Goal: Task Accomplishment & Management: Manage account settings

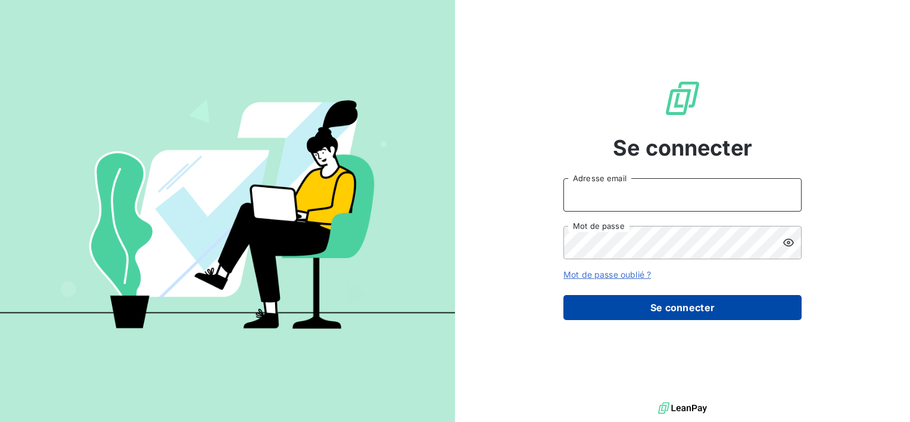
type input "[EMAIL_ADDRESS][DOMAIN_NAME]"
click at [671, 303] on button "Se connecter" at bounding box center [682, 307] width 238 height 25
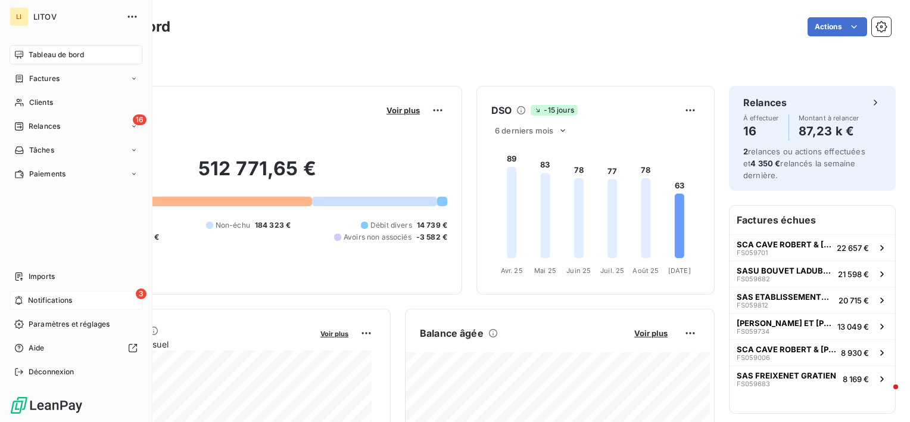
click at [39, 295] on span "Notifications" at bounding box center [50, 300] width 44 height 11
click at [21, 121] on div "Relances" at bounding box center [37, 126] width 46 height 11
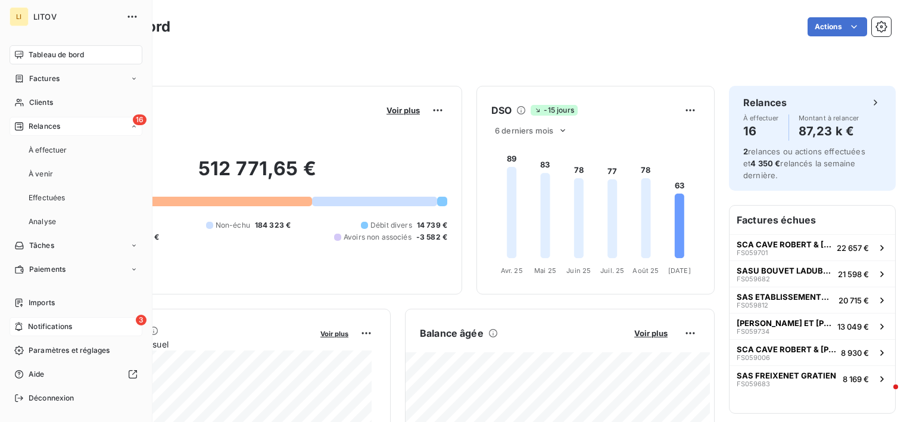
click at [27, 122] on div "Relances" at bounding box center [37, 126] width 46 height 11
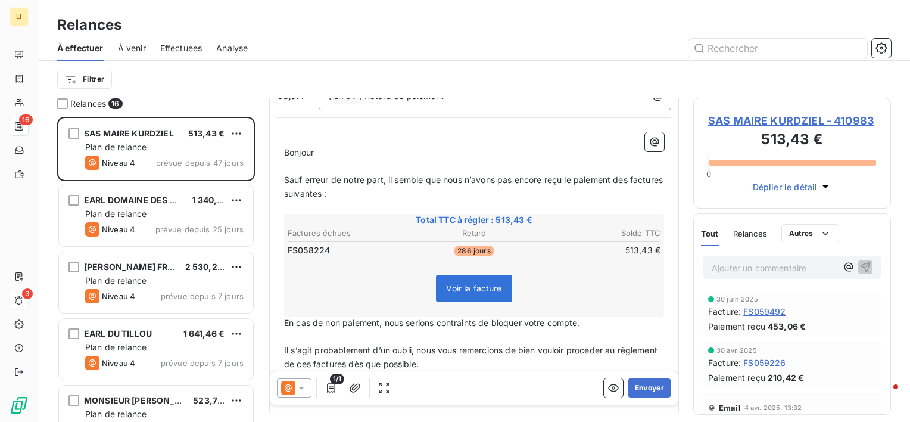
scroll to position [119, 0]
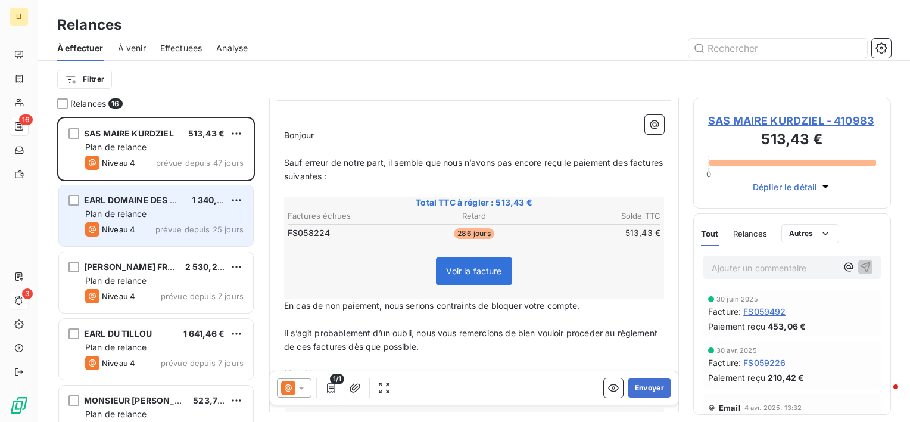
click at [163, 220] on div "EARL DOMAINE DES CLOSTIERS 1 340,69 € Plan de relance Niveau 4 prévue depuis 25…" at bounding box center [156, 215] width 194 height 61
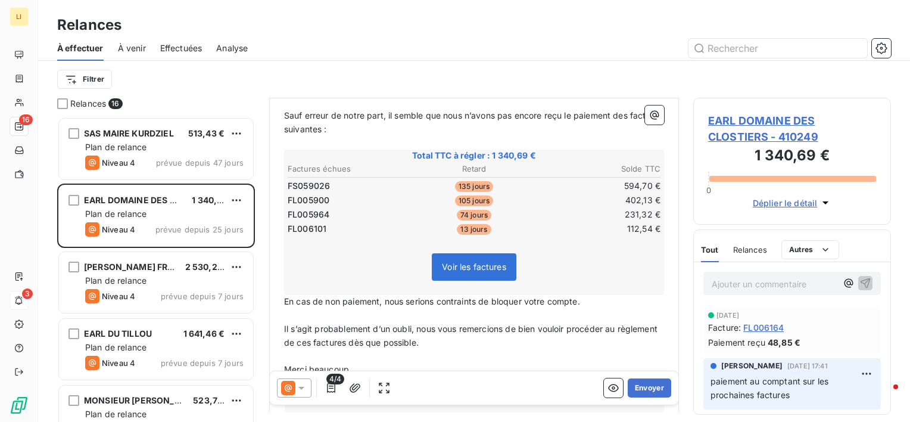
scroll to position [179, 0]
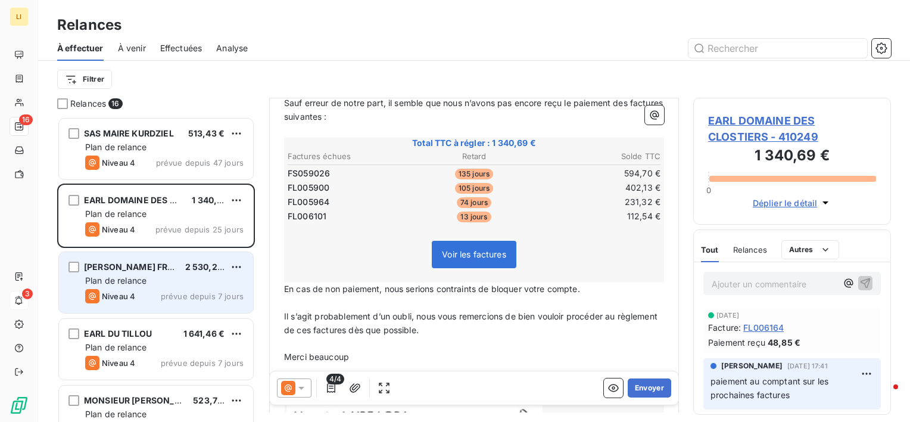
click at [122, 285] on span "Plan de relance" at bounding box center [115, 280] width 61 height 10
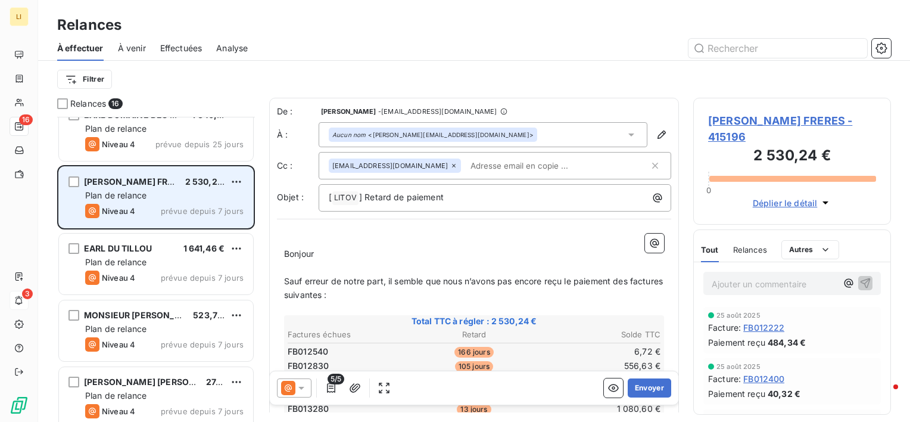
scroll to position [99, 0]
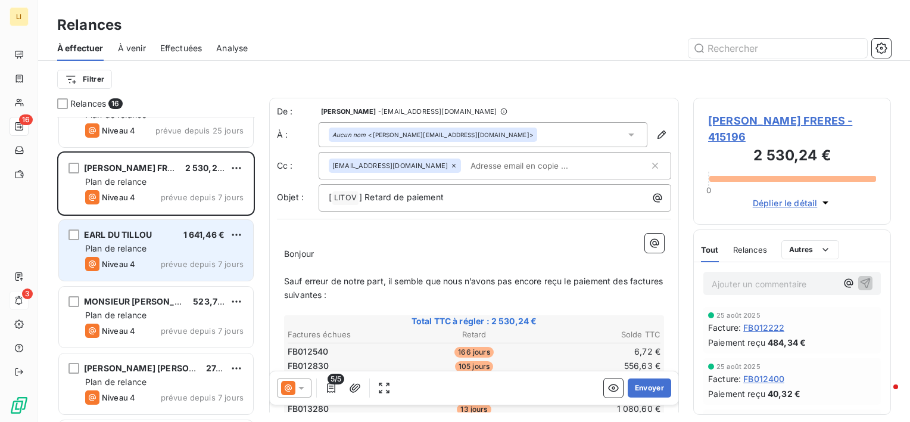
click at [131, 259] on span "Niveau 4" at bounding box center [118, 264] width 33 height 10
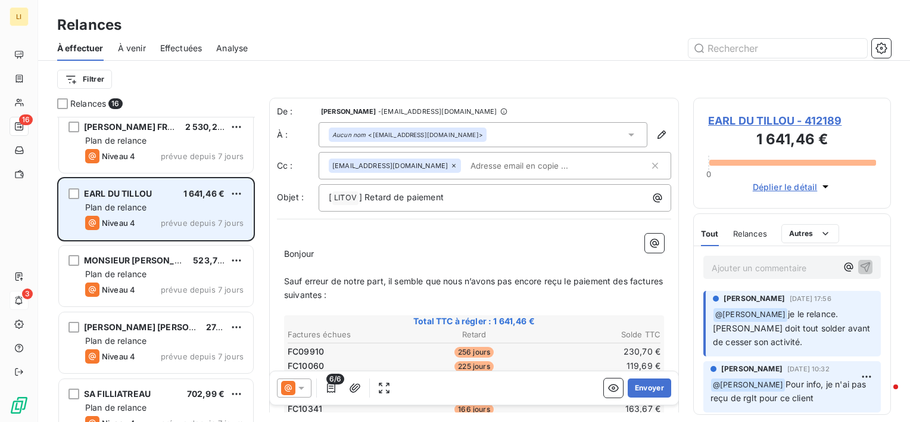
scroll to position [159, 0]
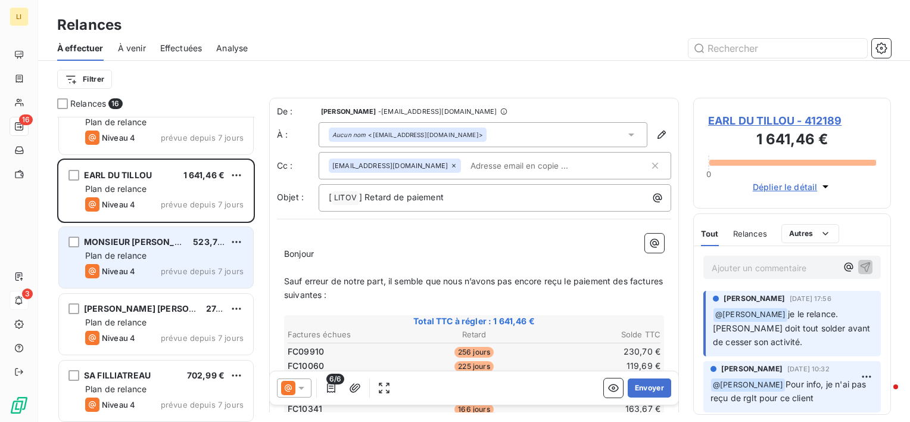
click at [131, 261] on div "MONSIEUR [PERSON_NAME] 523,72 € Plan de relance Niveau 4 prévue depuis 7 jours" at bounding box center [156, 257] width 194 height 61
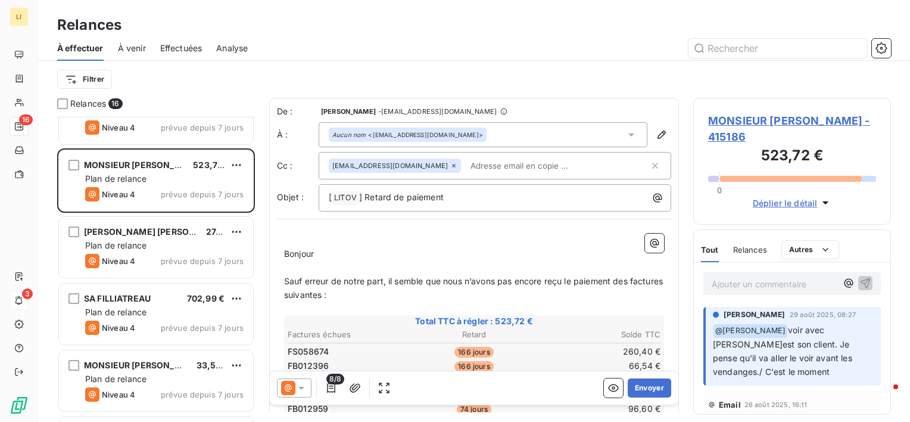
scroll to position [259, 0]
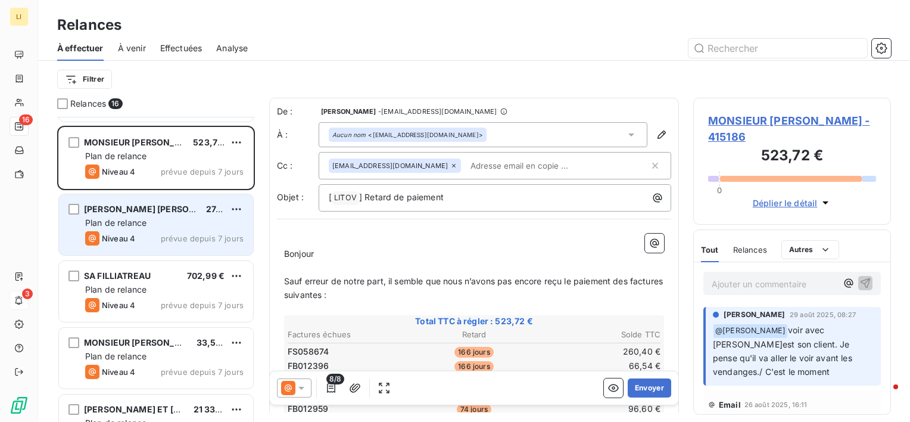
click at [149, 231] on div "Niveau 4 prévue depuis 7 jours" at bounding box center [164, 238] width 158 height 14
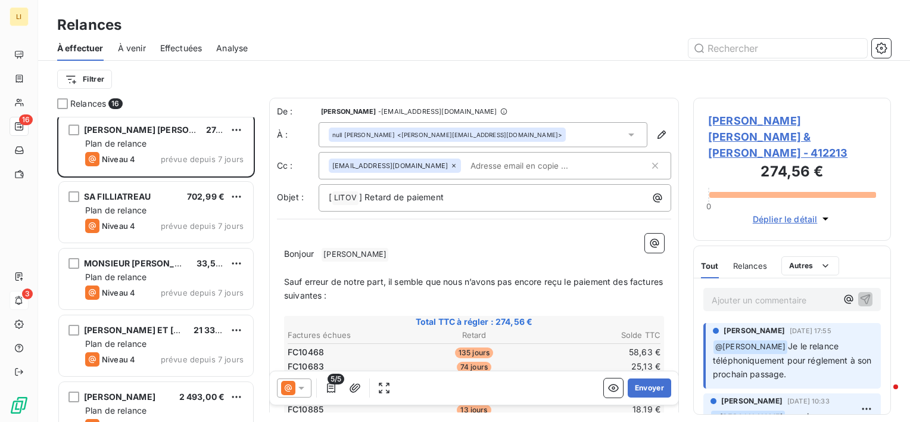
scroll to position [378, 0]
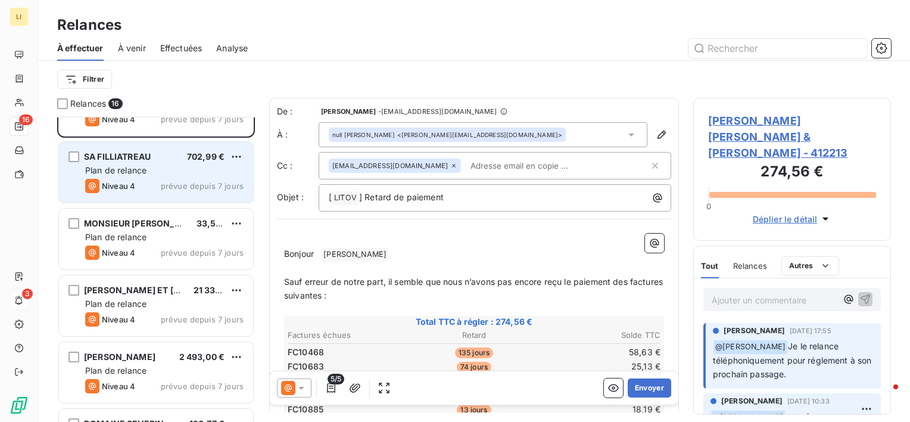
click at [157, 193] on div "SA FILLIATREAU 702,99 € Plan de relance Niveau 4 prévue depuis 7 jours" at bounding box center [156, 172] width 194 height 61
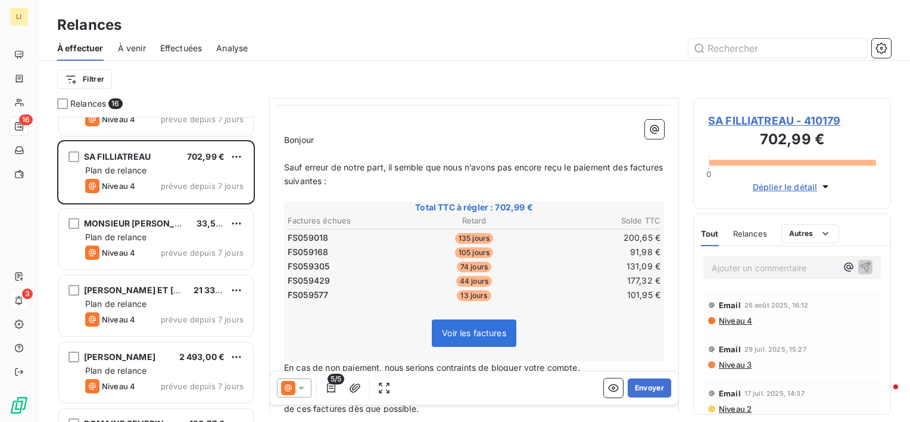
scroll to position [119, 0]
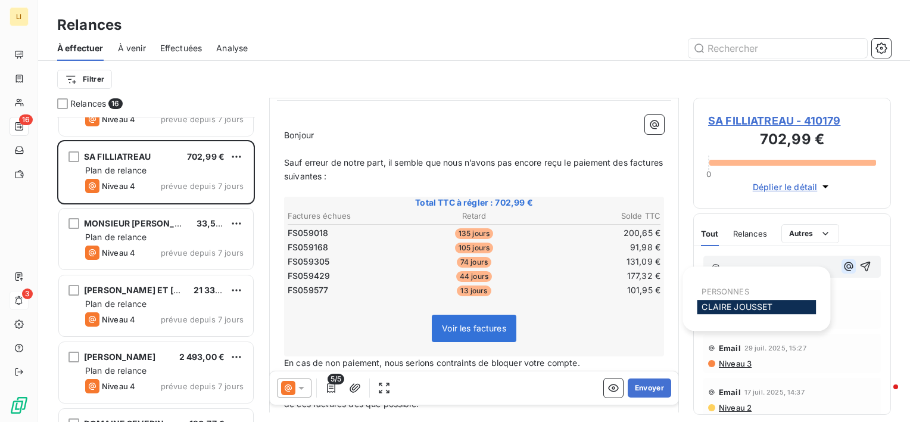
click at [845, 268] on icon "button" at bounding box center [849, 266] width 9 height 9
click at [766, 301] on div "[PERSON_NAME]" at bounding box center [756, 307] width 119 height 14
click at [767, 304] on span "[PERSON_NAME]" at bounding box center [737, 306] width 71 height 10
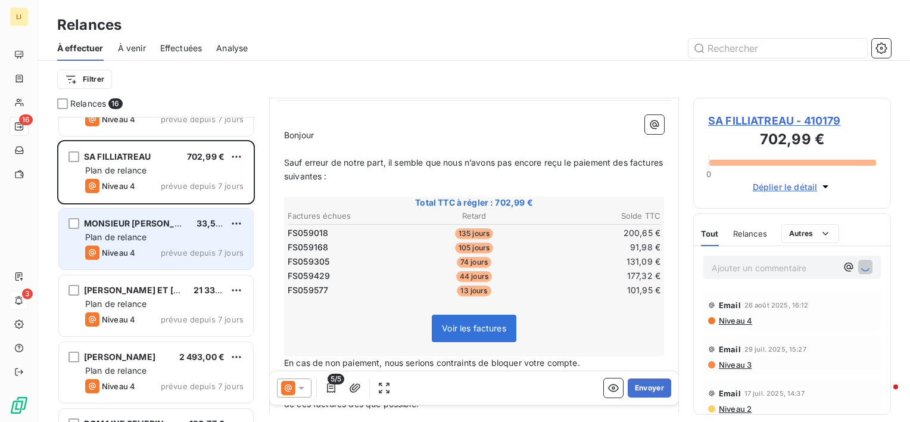
click at [147, 243] on div "MONSIEUR [PERSON_NAME] 33,50 € Plan de relance Niveau 4 prévue depuis 7 jours" at bounding box center [156, 238] width 194 height 61
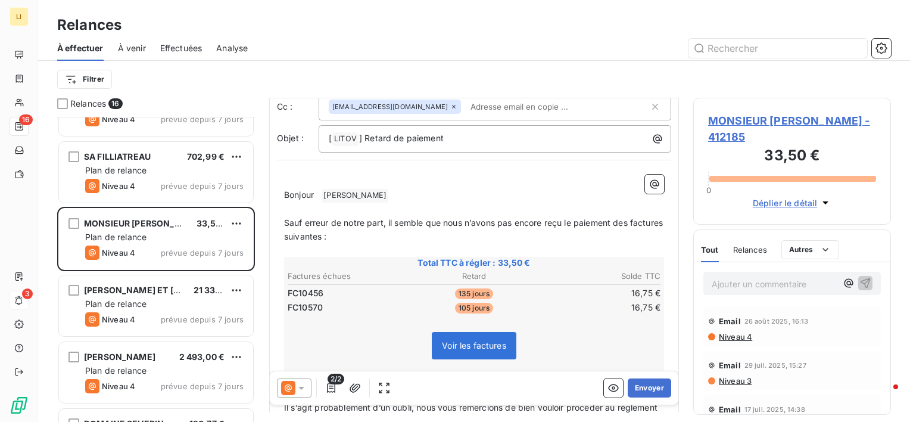
scroll to position [99, 0]
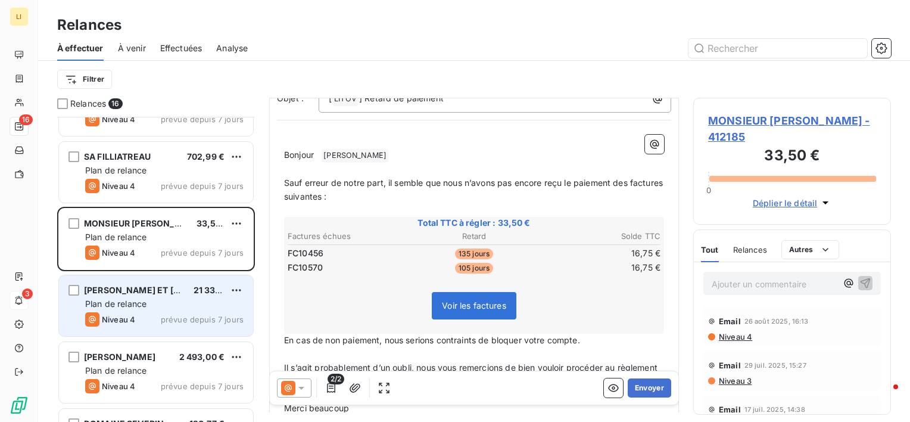
click at [154, 295] on div "[PERSON_NAME] ET [PERSON_NAME] 21 338,95 € Plan de relance Niveau 4 prévue depu…" at bounding box center [156, 305] width 194 height 61
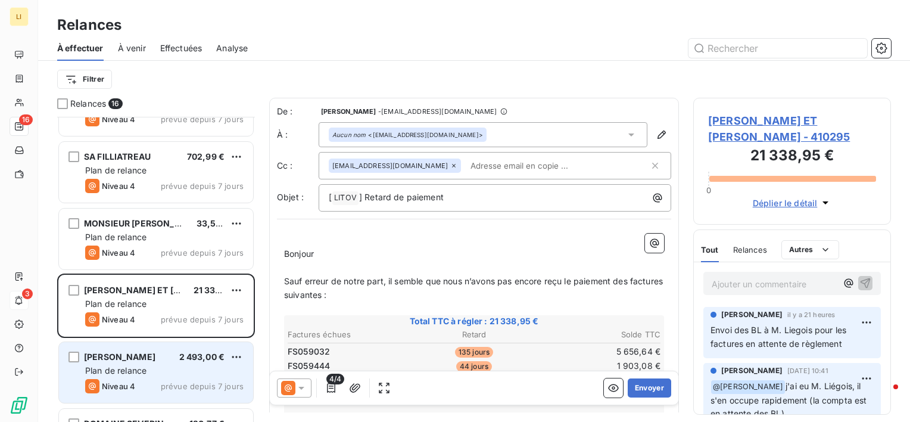
scroll to position [417, 0]
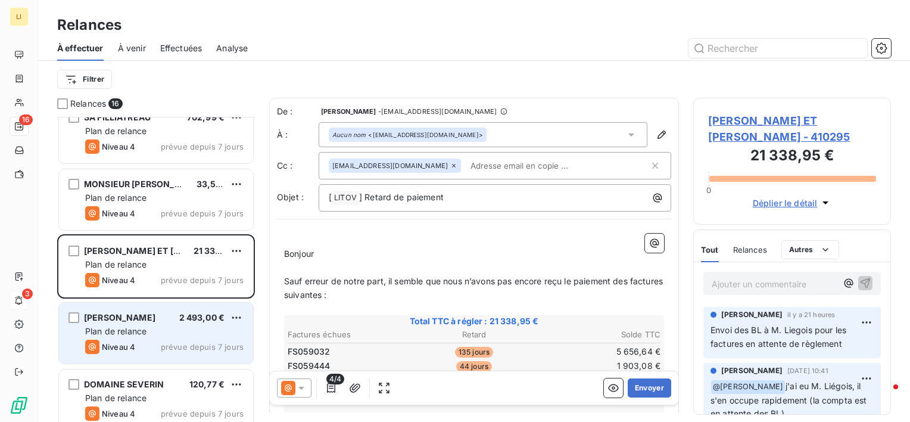
click at [148, 334] on div "Plan de relance" at bounding box center [164, 331] width 158 height 12
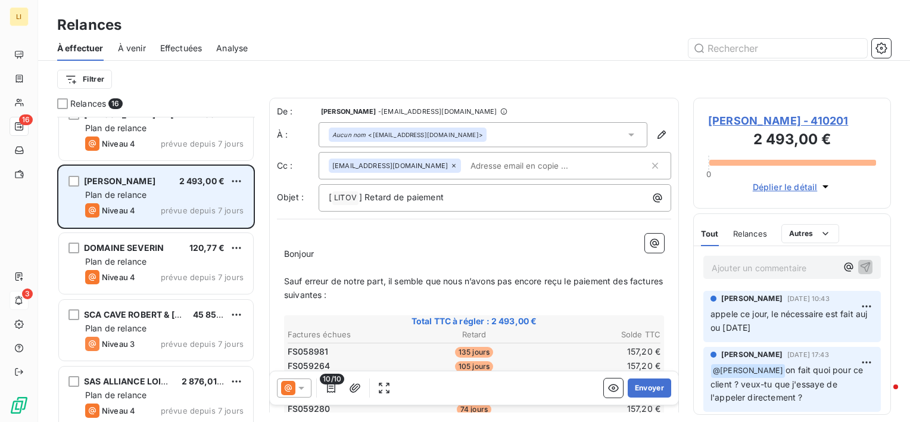
scroll to position [556, 0]
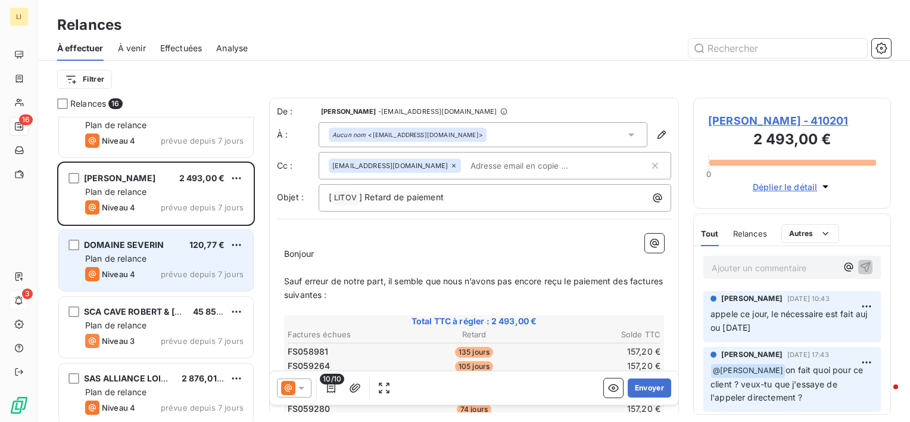
click at [163, 259] on div "Plan de relance" at bounding box center [164, 259] width 158 height 12
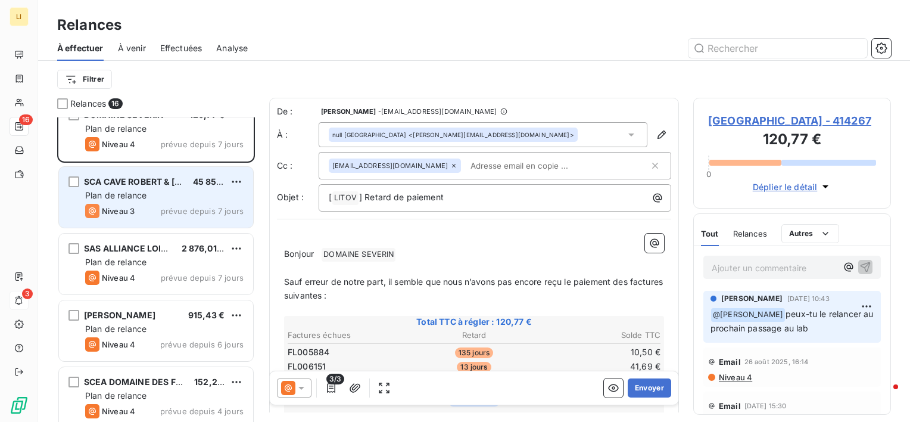
scroll to position [695, 0]
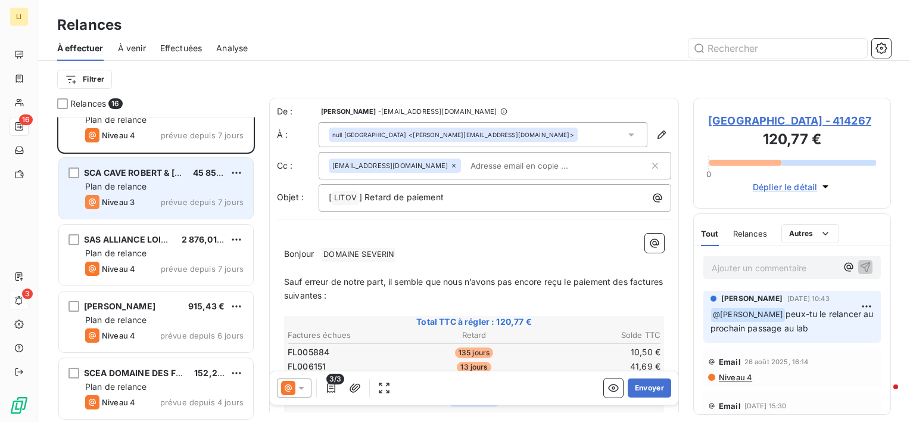
click at [169, 189] on div "Plan de relance" at bounding box center [164, 186] width 158 height 12
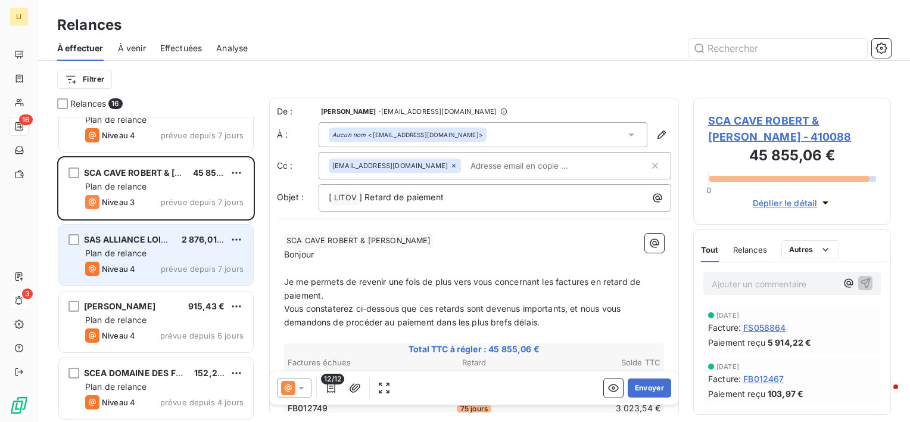
click at [110, 233] on div "SAS ALLIANCE LOIRE" at bounding box center [128, 239] width 88 height 12
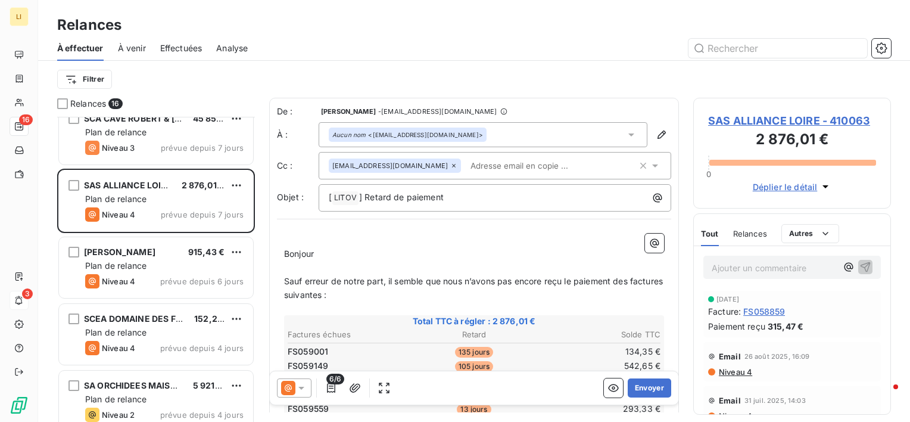
scroll to position [762, 0]
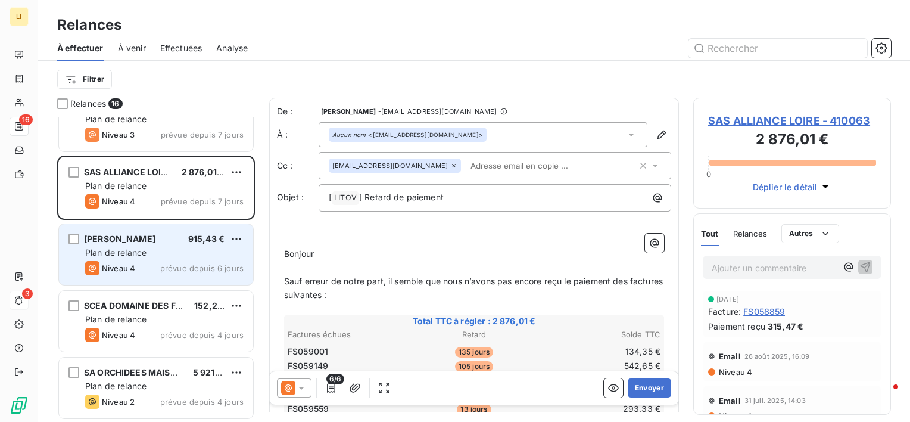
click at [160, 253] on div "Plan de relance" at bounding box center [164, 253] width 158 height 12
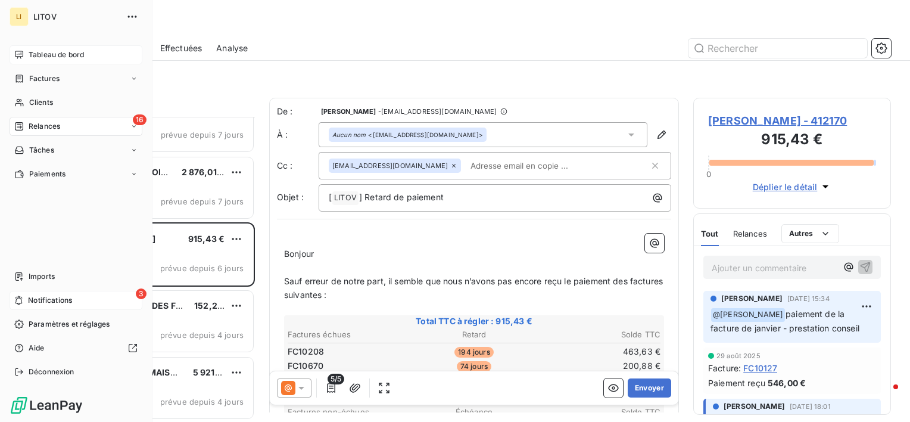
click at [33, 49] on span "Tableau de bord" at bounding box center [56, 54] width 55 height 11
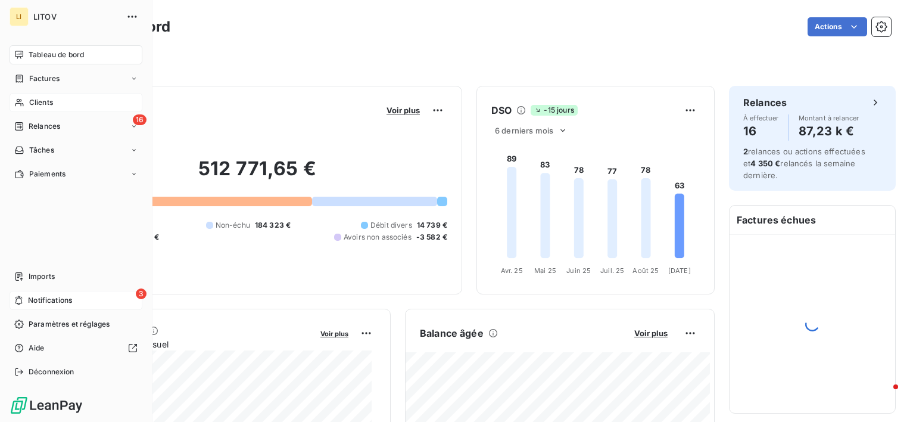
click at [26, 100] on div "Clients" at bounding box center [76, 102] width 133 height 19
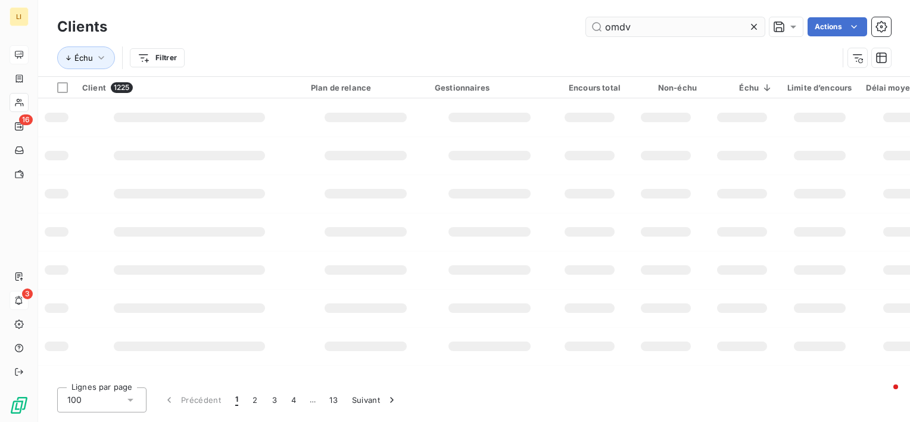
type input "omdv"
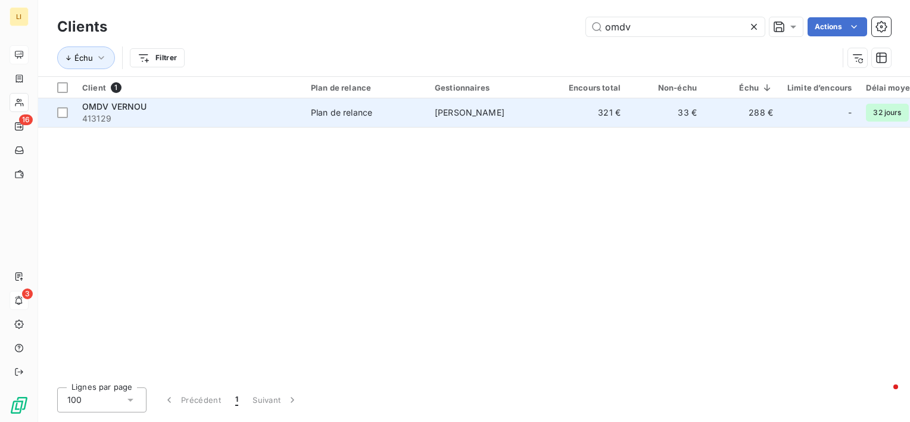
click at [350, 114] on div "Plan de relance" at bounding box center [341, 113] width 61 height 12
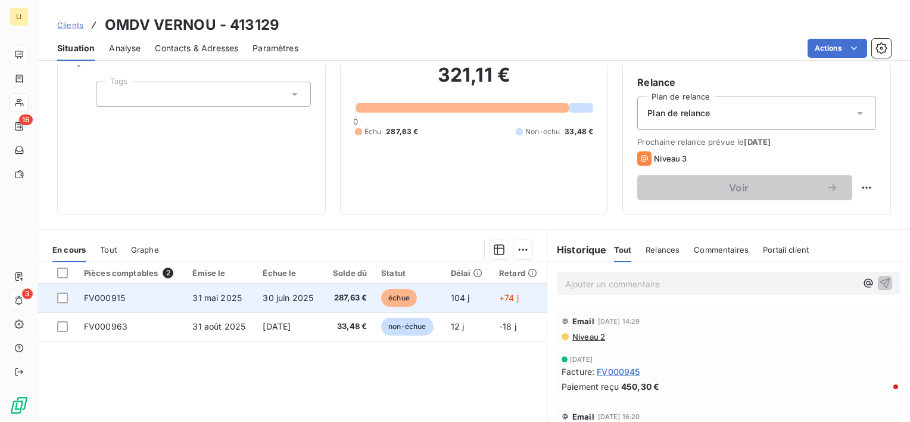
scroll to position [119, 0]
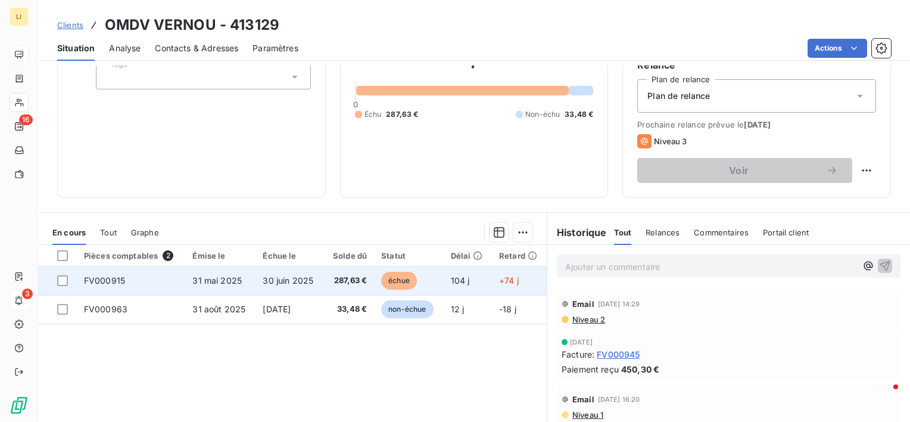
click at [300, 278] on span "30 juin 2025" at bounding box center [288, 280] width 51 height 10
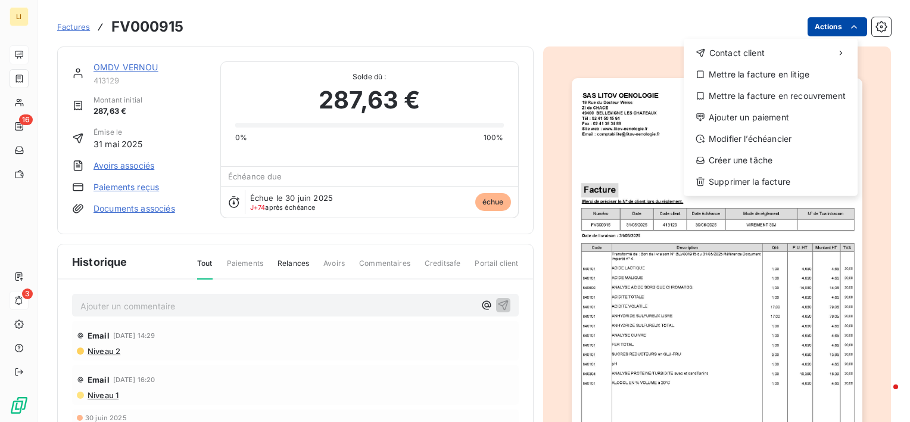
click at [822, 25] on html "LI 16 3 Factures FV000915 Actions Contact client Mettre la facture en litige Me…" at bounding box center [455, 211] width 910 height 422
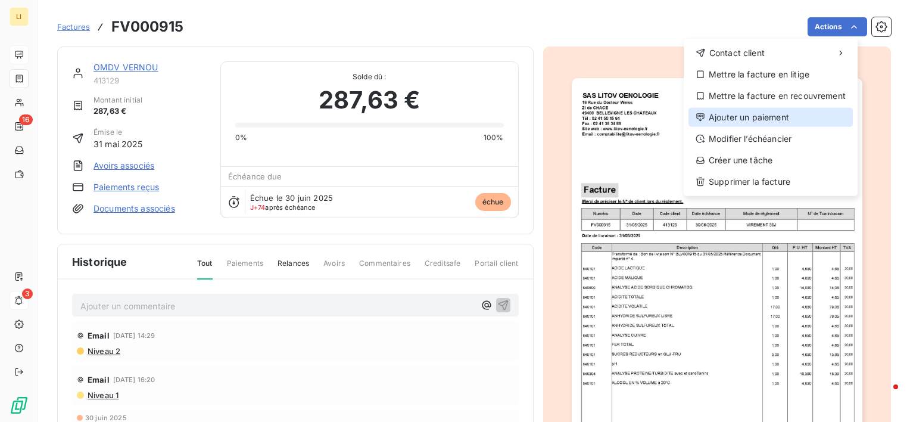
click at [751, 125] on div "Ajouter un paiement" at bounding box center [771, 117] width 164 height 19
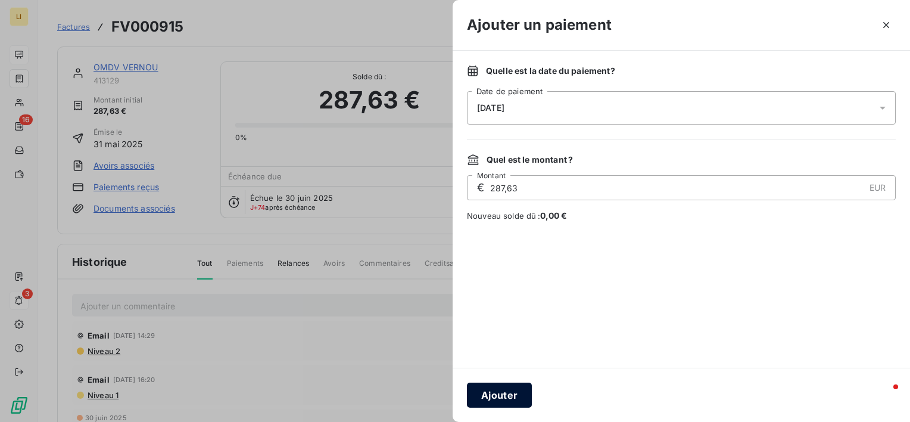
click at [499, 400] on button "Ajouter" at bounding box center [499, 394] width 65 height 25
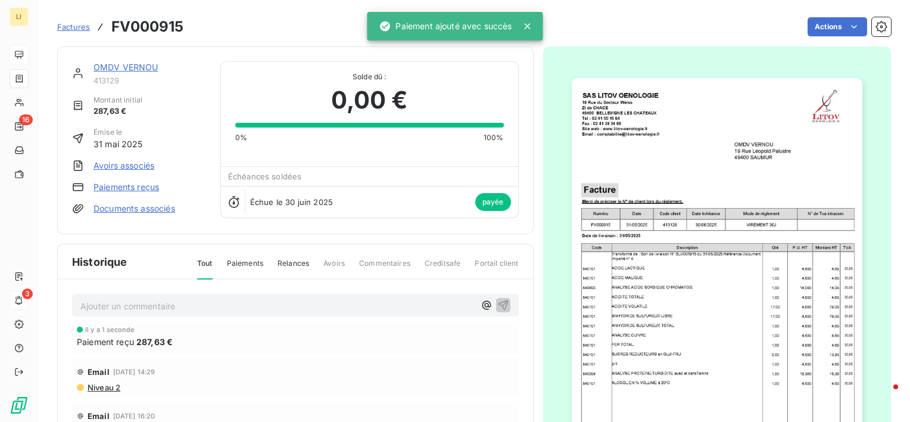
click at [136, 62] on link "OMDV VERNOU" at bounding box center [126, 67] width 65 height 10
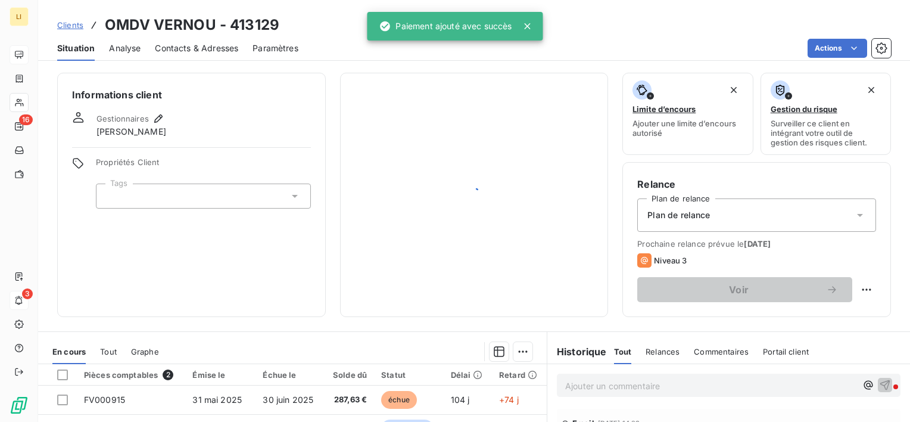
click at [136, 69] on div "Informations client Gestionnaires [PERSON_NAME] Propriétés Client Tags Limite d…" at bounding box center [474, 244] width 872 height 356
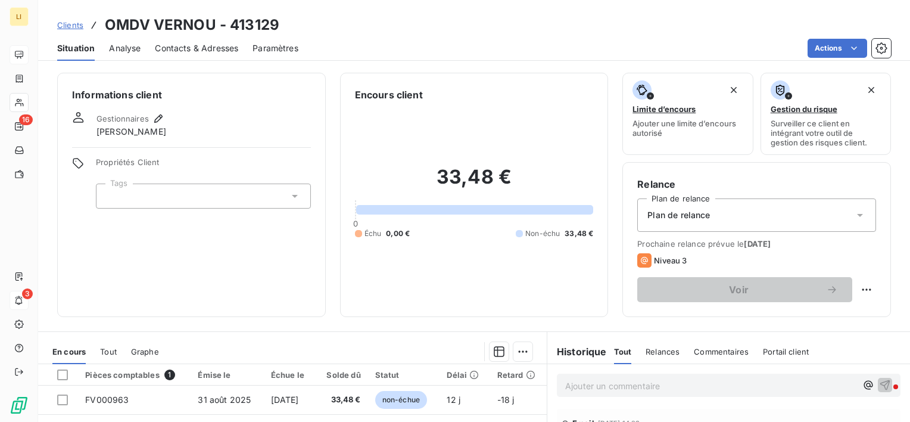
click at [67, 24] on span "Clients" at bounding box center [70, 25] width 26 height 10
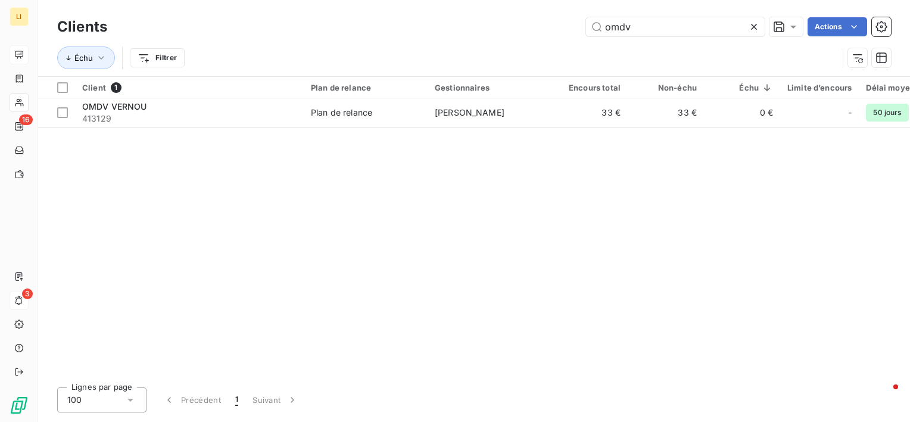
drag, startPoint x: 713, startPoint y: 17, endPoint x: 519, endPoint y: 25, distance: 193.8
click at [519, 25] on div "Clients omdv Actions" at bounding box center [474, 26] width 834 height 25
click at [478, 43] on div "Échu Filtrer" at bounding box center [474, 57] width 834 height 37
click at [646, 32] on input "omdv" at bounding box center [675, 26] width 179 height 19
drag, startPoint x: 606, startPoint y: 29, endPoint x: 542, endPoint y: 36, distance: 64.2
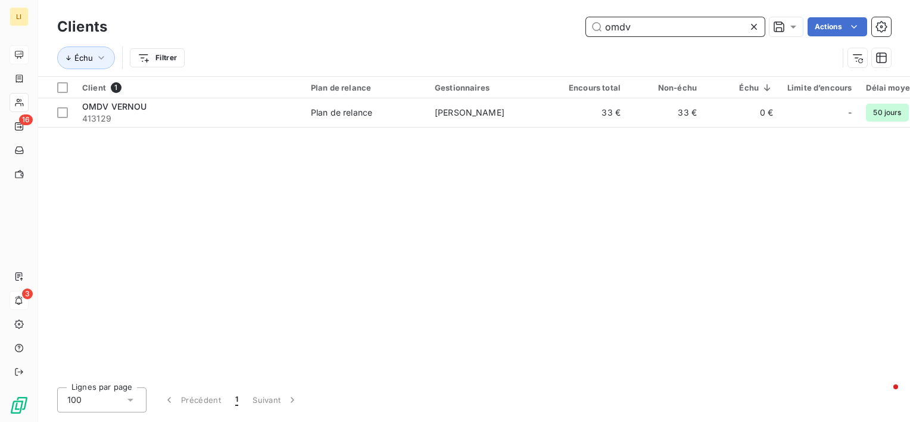
click at [543, 34] on div "omdv Actions" at bounding box center [507, 26] width 770 height 19
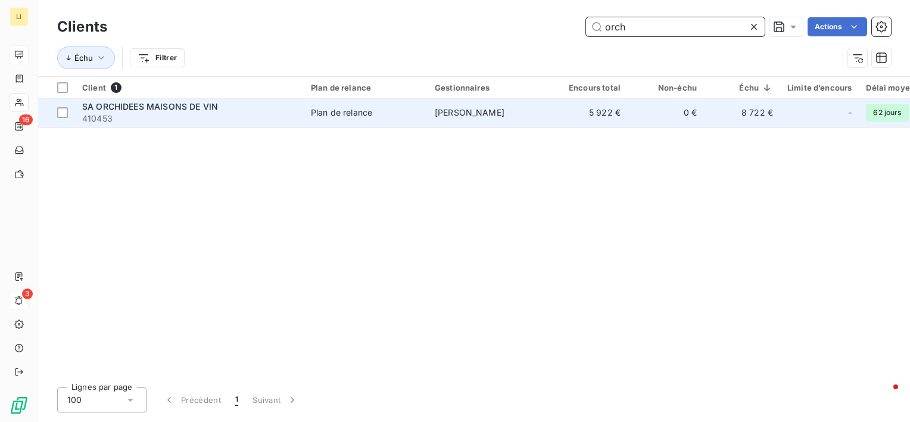
type input "orch"
click at [130, 104] on span "SA ORCHIDEES MAISONS DE VIN" at bounding box center [150, 106] width 136 height 10
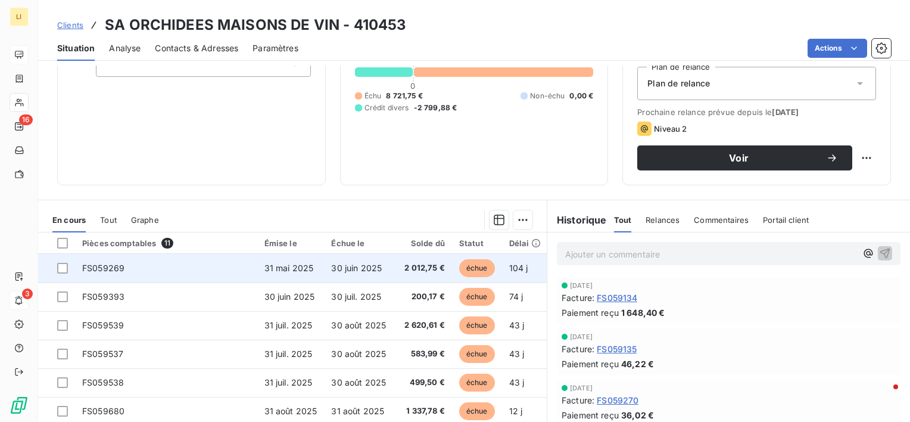
scroll to position [139, 0]
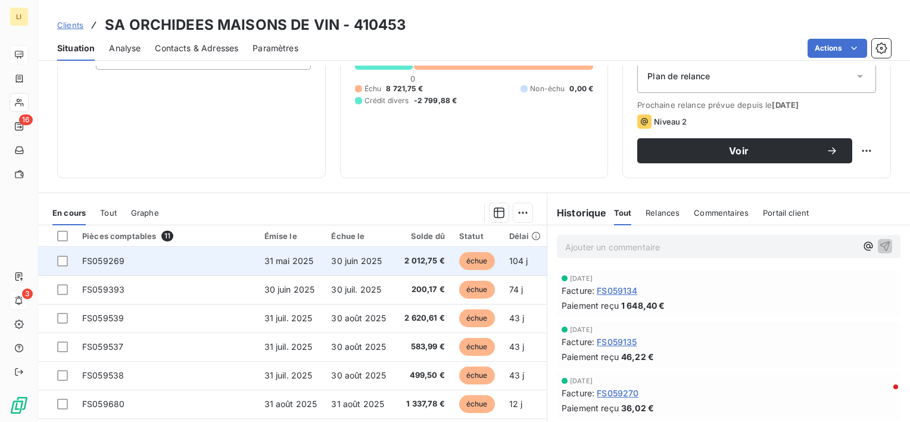
click at [331, 262] on td "30 juin 2025" at bounding box center [358, 261] width 69 height 29
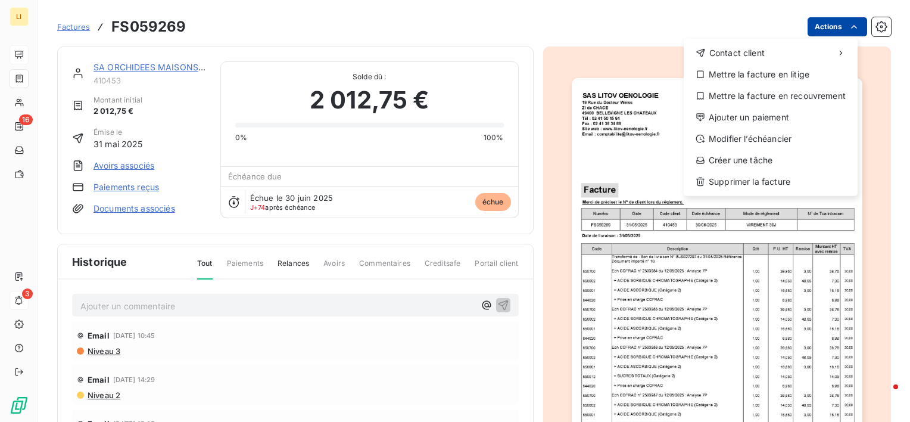
click at [815, 26] on html "LI 16 3 Factures FS059269 Actions Contact client Mettre la facture en litige Me…" at bounding box center [455, 211] width 910 height 422
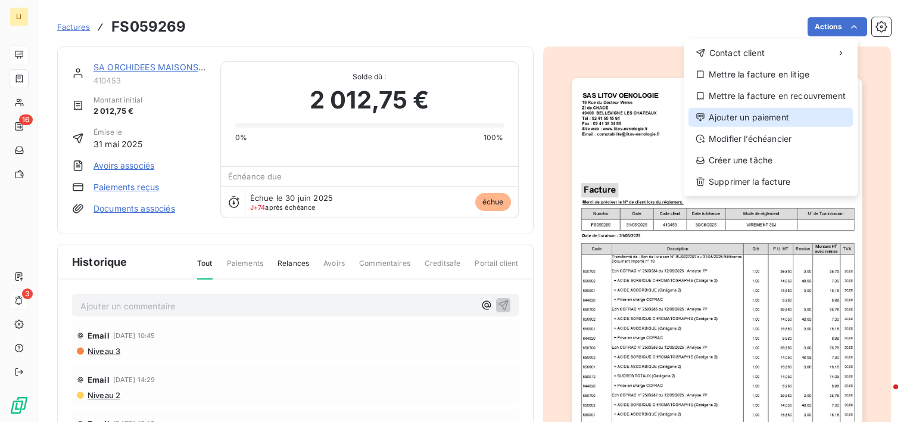
click at [743, 119] on div "Ajouter un paiement" at bounding box center [771, 117] width 164 height 19
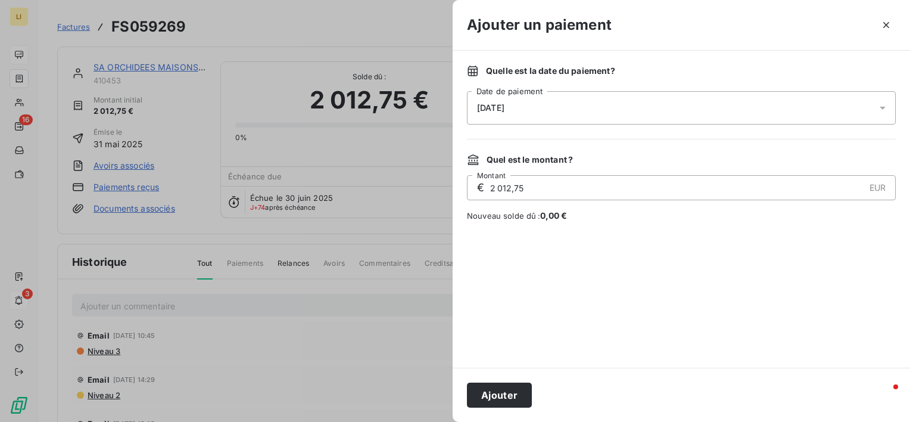
click at [490, 407] on div "Ajouter" at bounding box center [681, 395] width 457 height 54
click at [492, 398] on button "Ajouter" at bounding box center [499, 394] width 65 height 25
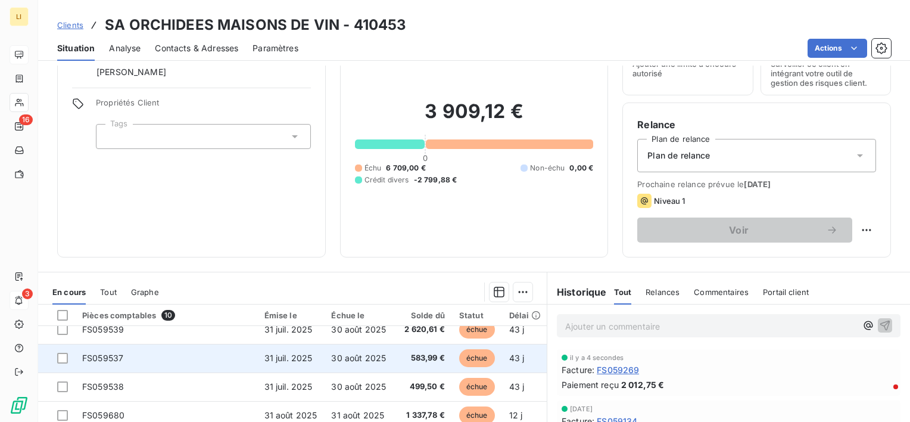
scroll to position [20, 0]
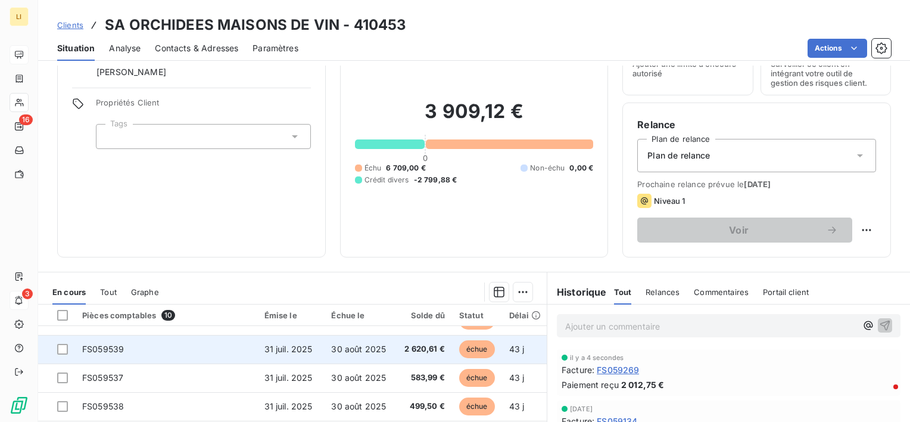
click at [304, 350] on span "31 juil. 2025" at bounding box center [288, 349] width 48 height 10
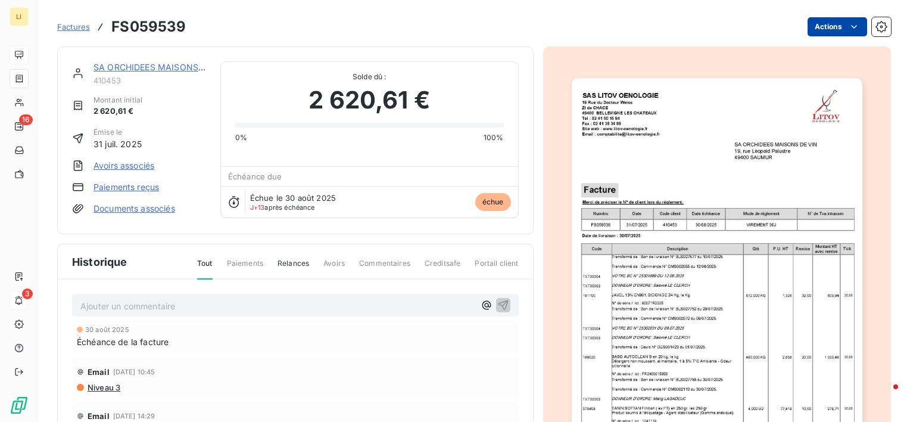
click at [817, 26] on html "LI 16 3 Factures FS059539 Actions SA ORCHIDEES MAISONS DE VIN 410453 Montant in…" at bounding box center [455, 211] width 910 height 422
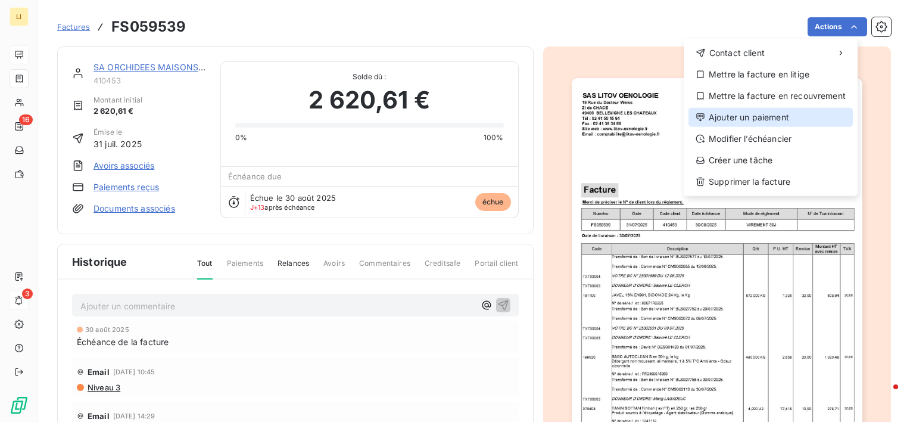
click at [760, 111] on div "Ajouter un paiement" at bounding box center [771, 117] width 164 height 19
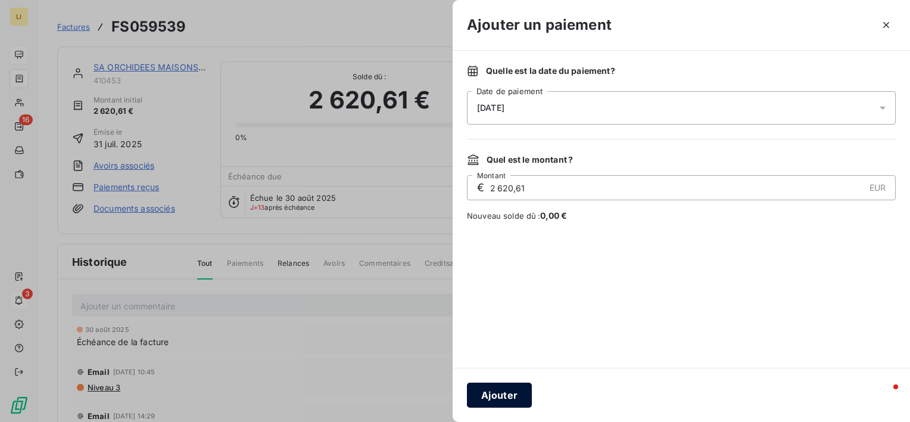
click at [505, 387] on button "Ajouter" at bounding box center [499, 394] width 65 height 25
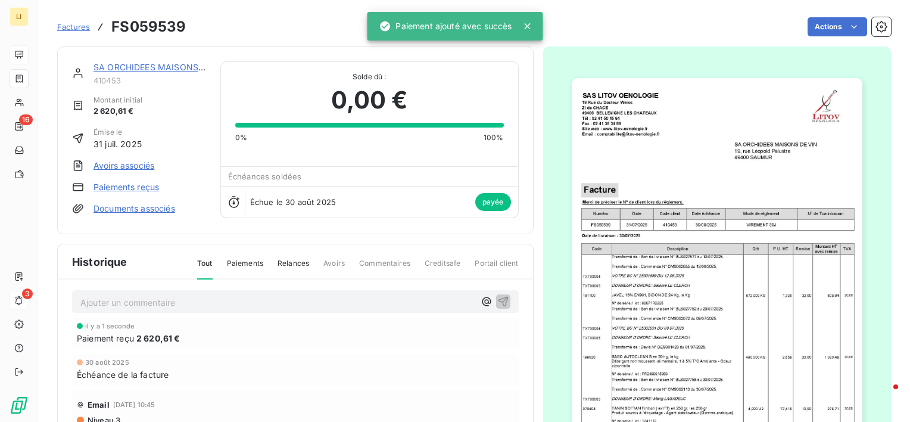
scroll to position [6, 0]
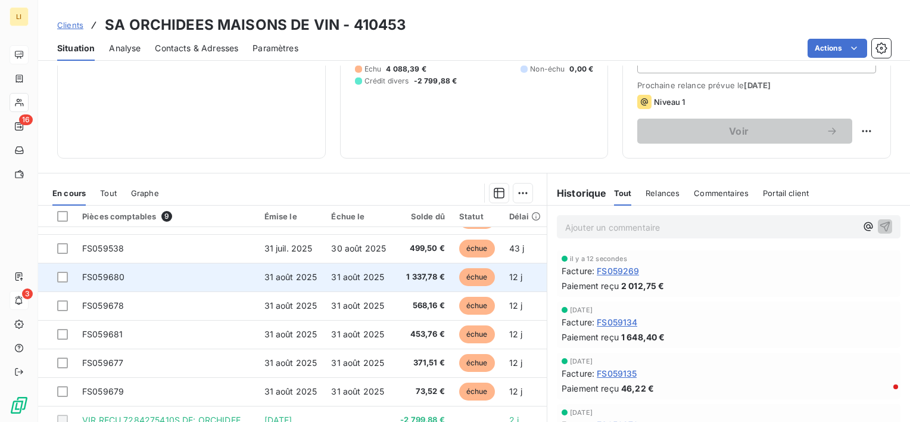
scroll to position [54, 0]
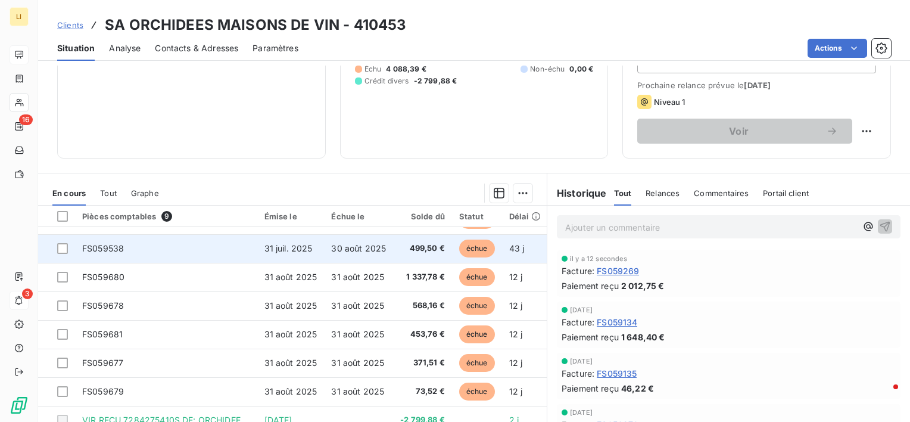
click at [338, 251] on td "30 août 2025" at bounding box center [358, 248] width 69 height 29
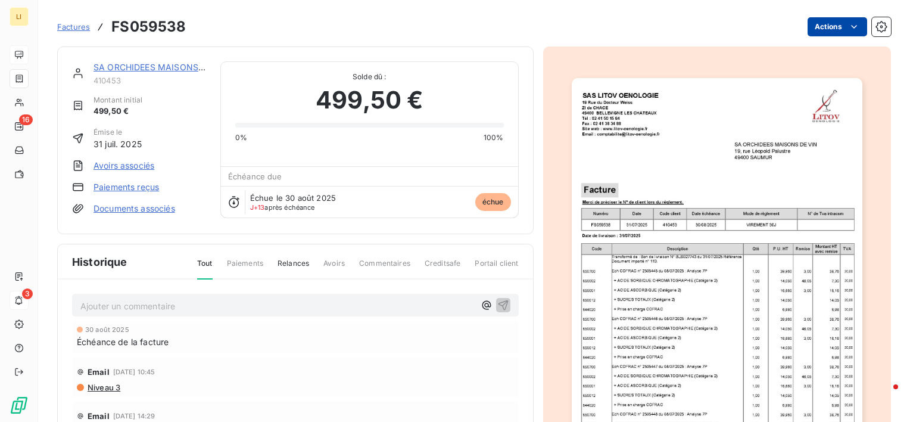
click at [827, 24] on html "LI 16 3 Factures FS059538 Actions SA ORCHIDEES MAISONS DE VIN 410453 Montant in…" at bounding box center [455, 211] width 910 height 422
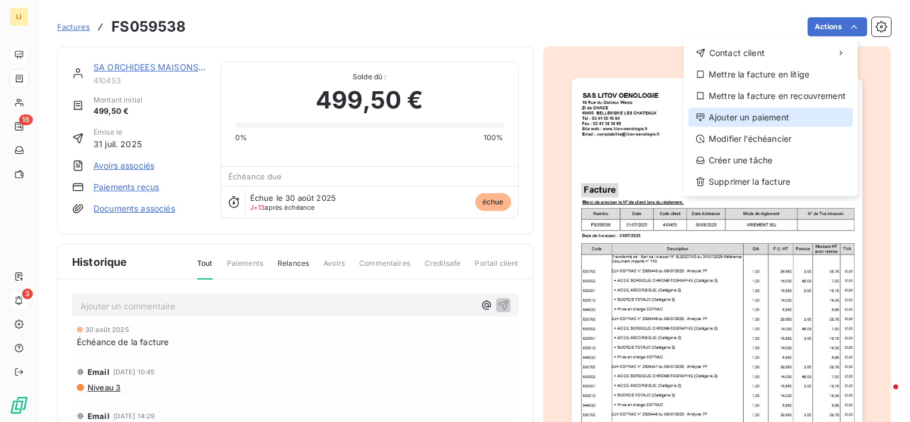
click at [775, 117] on div "Ajouter un paiement" at bounding box center [771, 117] width 164 height 19
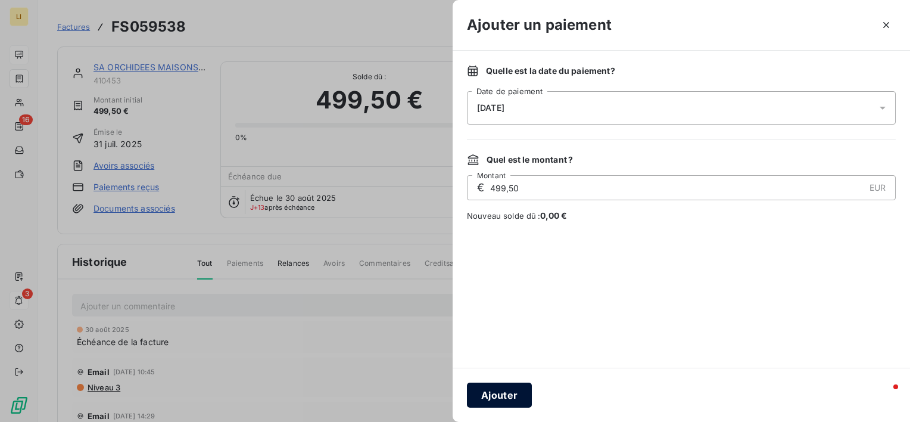
click at [497, 386] on button "Ajouter" at bounding box center [499, 394] width 65 height 25
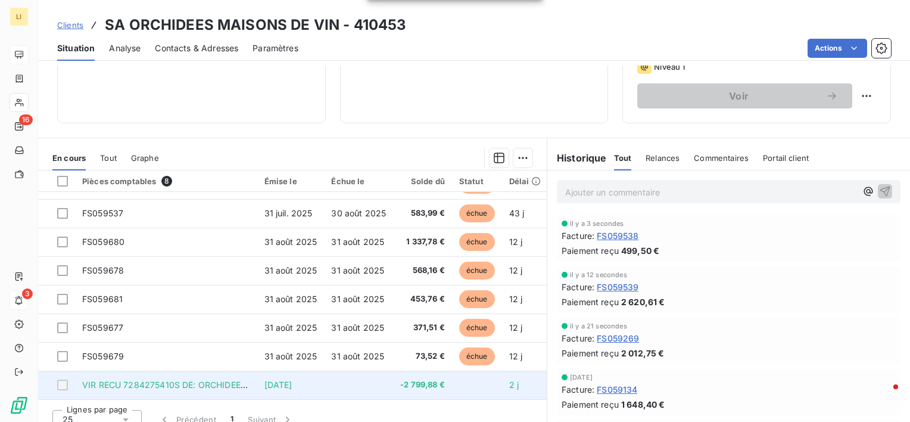
scroll to position [207, 0]
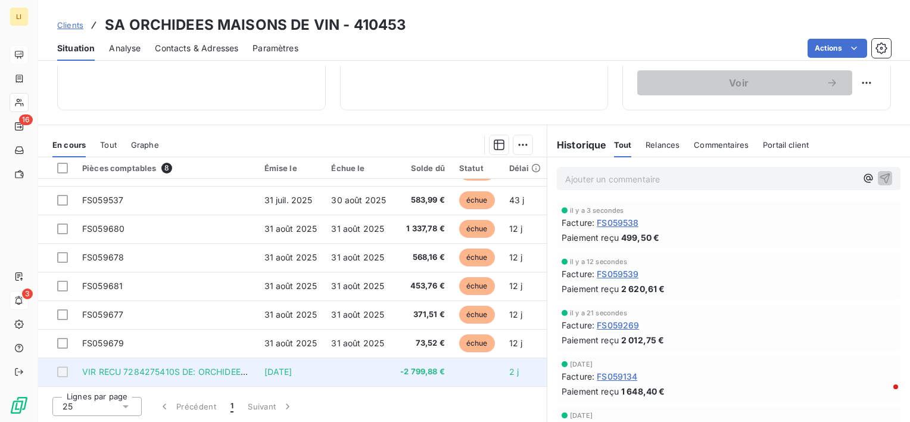
click at [326, 365] on td at bounding box center [358, 371] width 69 height 29
click at [73, 368] on td at bounding box center [56, 371] width 37 height 29
click at [60, 369] on div at bounding box center [62, 371] width 11 height 11
click at [57, 370] on div at bounding box center [62, 371] width 11 height 11
click at [63, 367] on div at bounding box center [62, 371] width 11 height 11
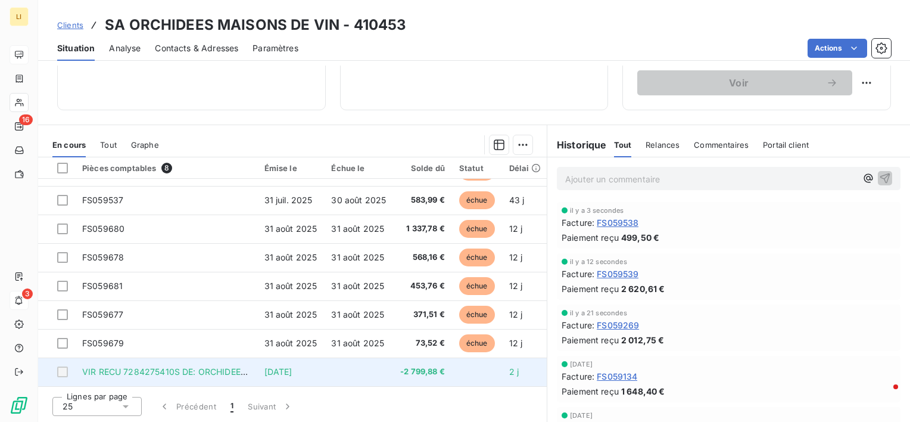
click at [63, 367] on div at bounding box center [62, 371] width 11 height 11
click at [63, 366] on div at bounding box center [62, 371] width 11 height 11
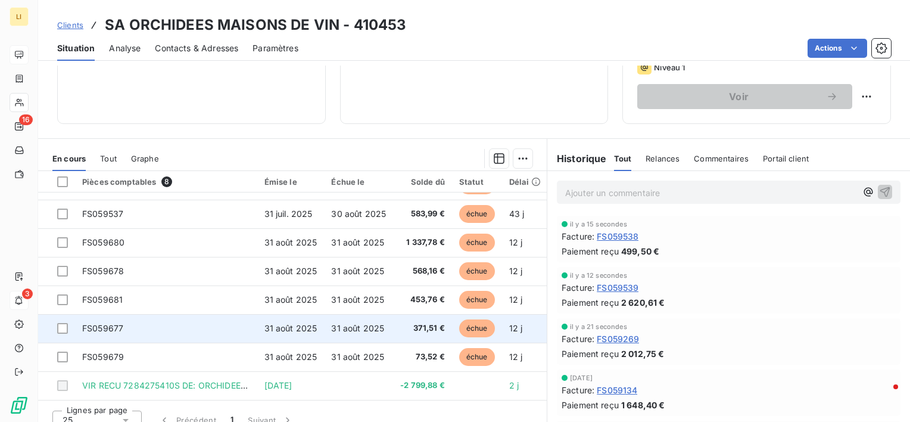
scroll to position [198, 0]
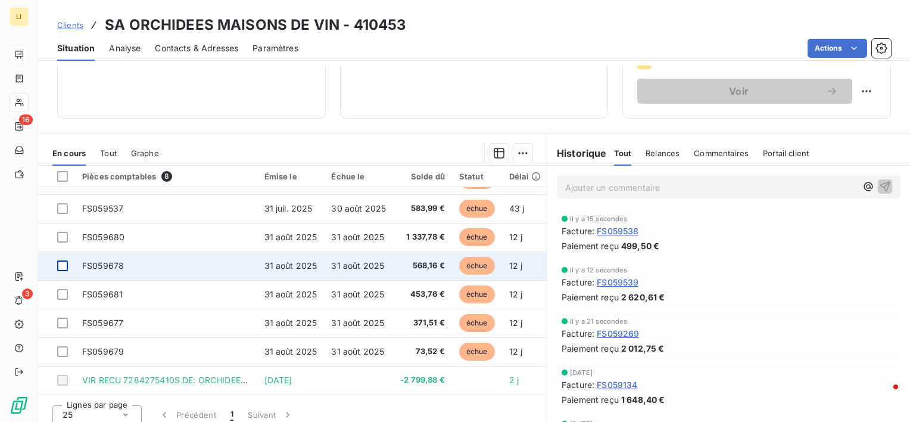
click at [61, 263] on div at bounding box center [62, 265] width 11 height 11
click at [61, 263] on icon at bounding box center [62, 265] width 7 height 7
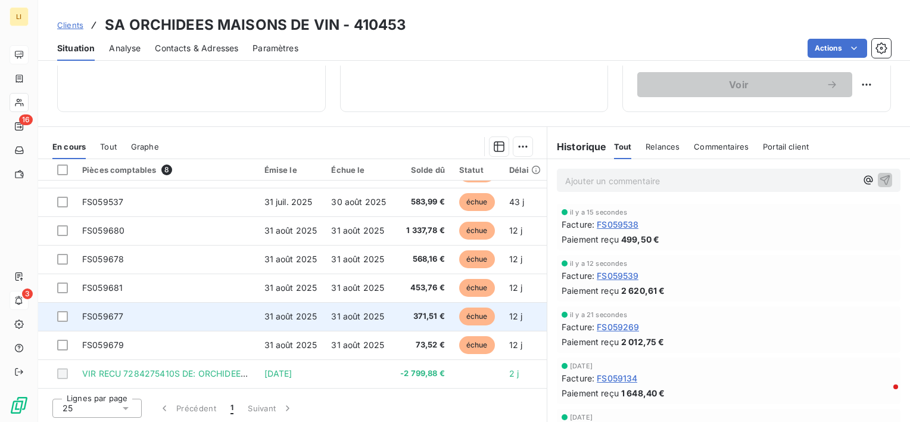
scroll to position [207, 0]
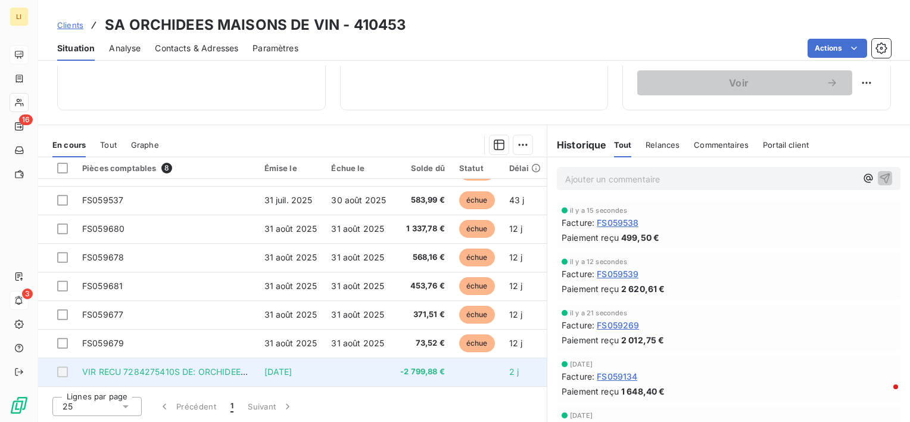
click at [62, 371] on div at bounding box center [62, 371] width 11 height 11
click at [61, 366] on div at bounding box center [62, 371] width 11 height 11
click at [91, 366] on span "VIR RECU 7284275410S DE: ORCHIDEES MAISONS DE VIN MOTIF: PRIEURE REF: FS059134/…" at bounding box center [316, 371] width 468 height 10
click at [104, 366] on span "VIR RECU 7284275410S DE: ORCHIDEES MAISONS DE VIN MOTIF: PRIEURE REF: FS059134/…" at bounding box center [316, 371] width 468 height 10
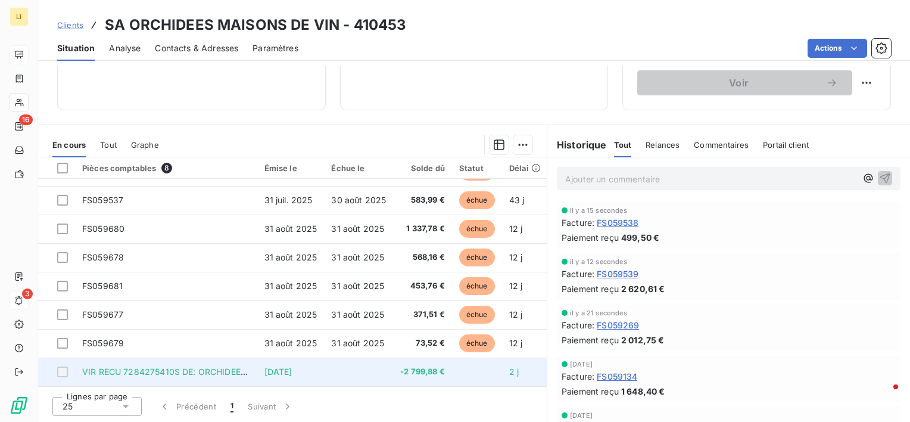
drag, startPoint x: 153, startPoint y: 367, endPoint x: 159, endPoint y: 364, distance: 6.7
click at [152, 367] on span "VIR RECU 7284275410S DE: ORCHIDEES MAISONS DE VIN MOTIF: PRIEURE REF: FS059134/…" at bounding box center [316, 371] width 468 height 10
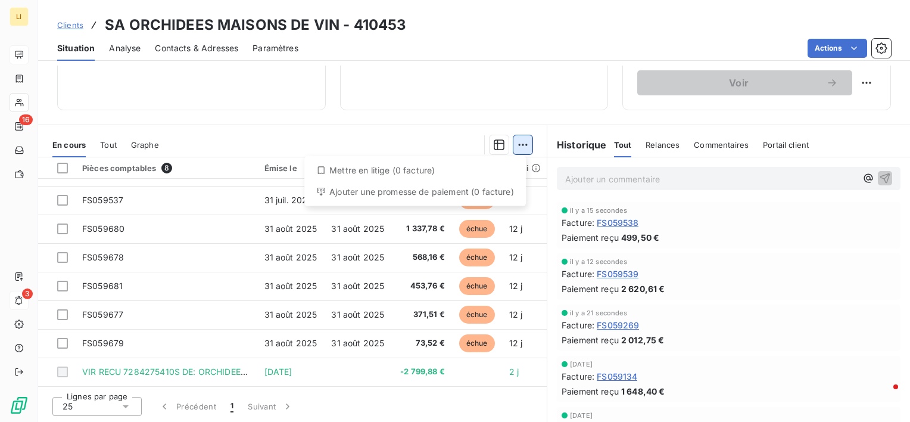
click at [513, 143] on html "LI 16 3 Clients SA ORCHIDEES MAISONS DE VIN - 410453 Situation Analyse Contacts…" at bounding box center [455, 211] width 910 height 422
